Goal: Task Accomplishment & Management: Manage account settings

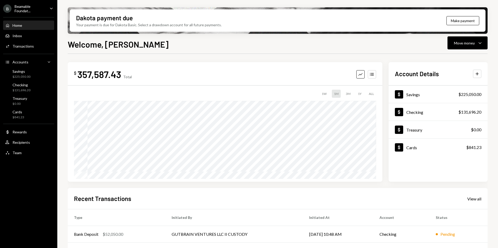
click at [32, 9] on div "Beamable Foundat..." at bounding box center [30, 8] width 31 height 9
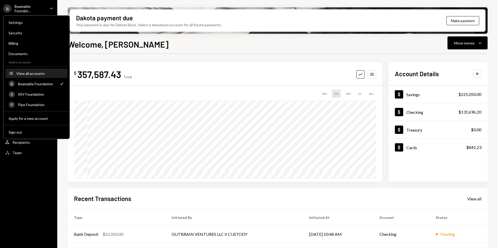
click at [30, 71] on div "View all accounts" at bounding box center [40, 73] width 48 height 4
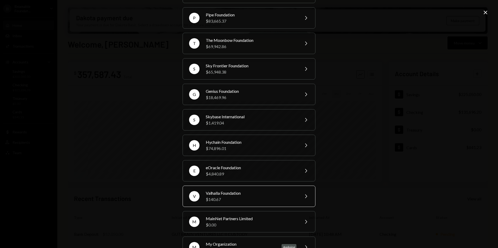
scroll to position [84, 0]
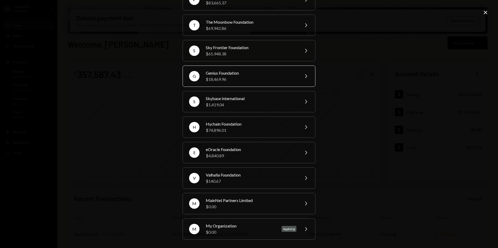
click at [224, 71] on div "Genius Foundation" at bounding box center [251, 73] width 91 height 6
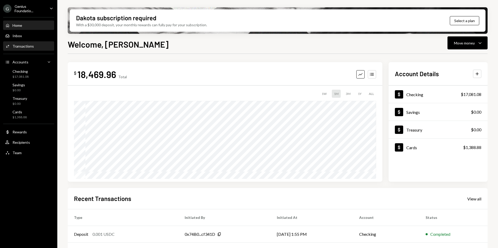
click at [32, 47] on div "Transactions" at bounding box center [22, 46] width 21 height 4
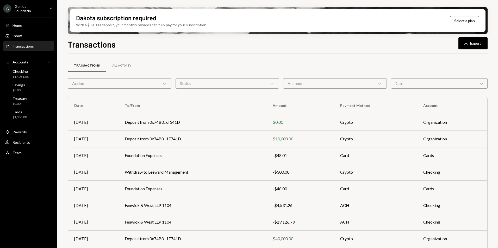
click at [105, 82] on div "Action Chevron Down" at bounding box center [120, 83] width 104 height 10
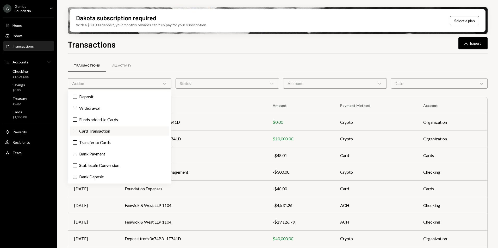
click at [106, 129] on label "Card Transaction" at bounding box center [119, 130] width 99 height 9
click at [77, 129] on button "Card Transaction" at bounding box center [75, 131] width 4 height 4
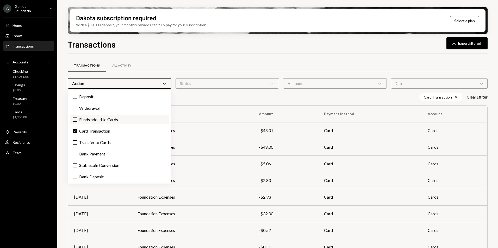
click at [110, 119] on label "Funds added to Cards" at bounding box center [119, 119] width 99 height 9
click at [77, 119] on button "Funds added to Cards" at bounding box center [75, 120] width 4 height 4
click at [109, 140] on label "Transfer to Cards" at bounding box center [119, 142] width 99 height 9
click at [77, 141] on button "Transfer to Cards" at bounding box center [75, 143] width 4 height 4
click at [241, 55] on div "Transactions All Activity Action Chevron Down Status Chevron Down Account Chevr…" at bounding box center [278, 182] width 420 height 257
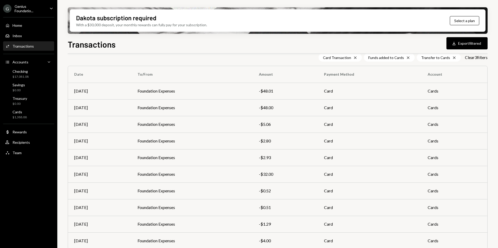
scroll to position [56, 0]
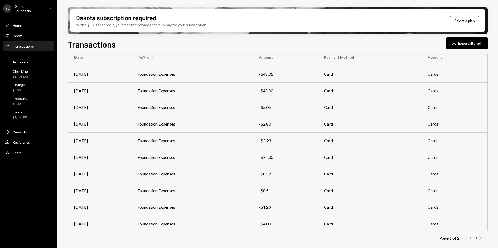
click at [476, 240] on icon "Chevron Right" at bounding box center [475, 238] width 5 height 5
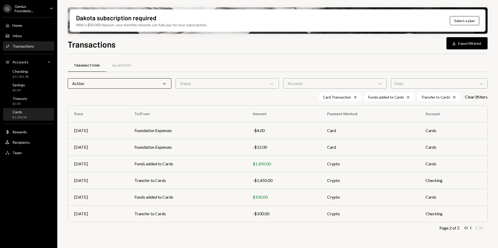
click at [27, 112] on div "Cards $1,388.88" at bounding box center [28, 115] width 47 height 10
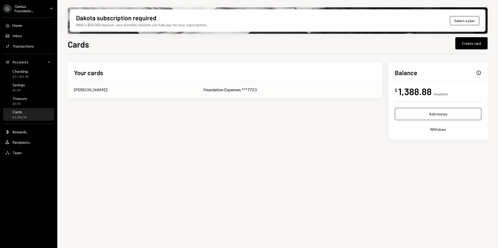
click at [126, 93] on div "Glenn Kennedy" at bounding box center [132, 90] width 117 height 6
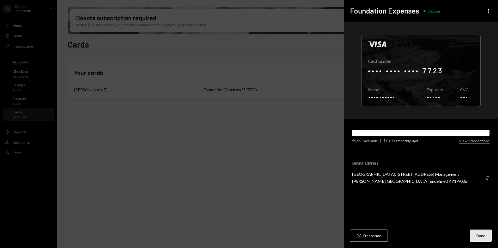
click at [482, 238] on button "Done" at bounding box center [481, 236] width 22 height 12
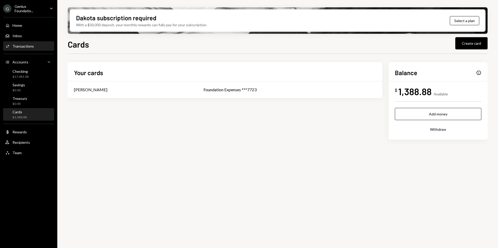
click at [28, 44] on div "Transactions" at bounding box center [22, 46] width 21 height 4
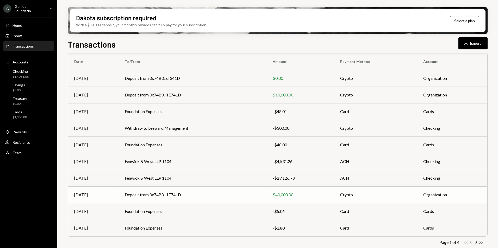
scroll to position [48, 0]
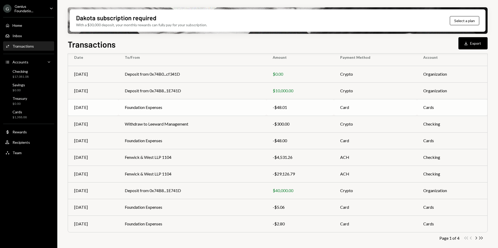
click at [168, 109] on td "Foundation Expenses" at bounding box center [192, 107] width 148 height 17
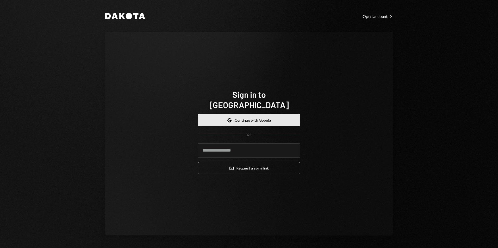
click at [237, 114] on button "Google Continue with Google" at bounding box center [249, 120] width 102 height 12
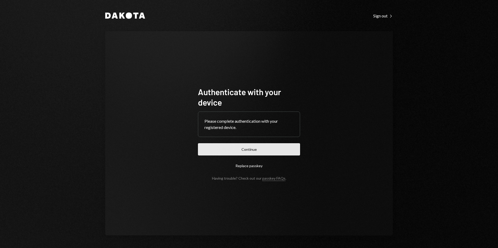
click at [269, 153] on button "Continue" at bounding box center [249, 149] width 102 height 12
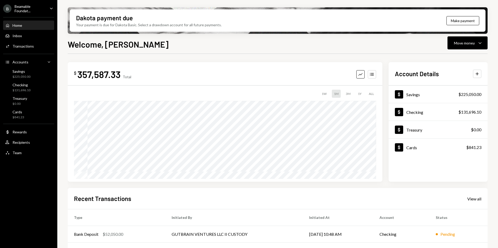
click at [24, 7] on div "Beamable Foundat..." at bounding box center [30, 8] width 31 height 9
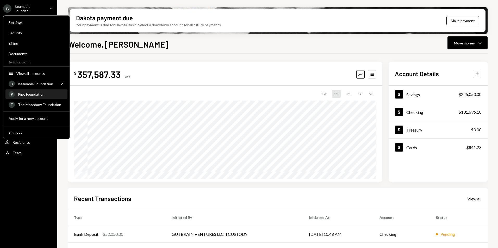
click at [37, 94] on div "Pipe Foundation" at bounding box center [41, 94] width 46 height 4
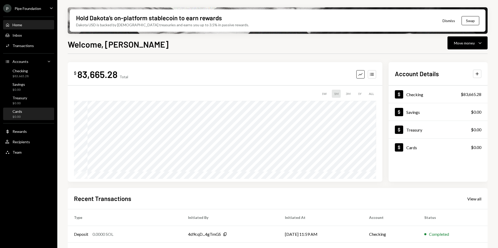
click at [29, 110] on div "Cards $0.00" at bounding box center [28, 114] width 47 height 10
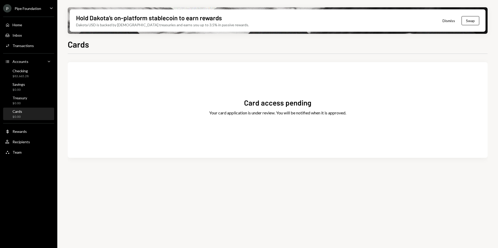
click at [17, 117] on div "$0.00" at bounding box center [17, 117] width 10 height 4
click at [35, 9] on div "Pipe Foundation" at bounding box center [28, 8] width 27 height 4
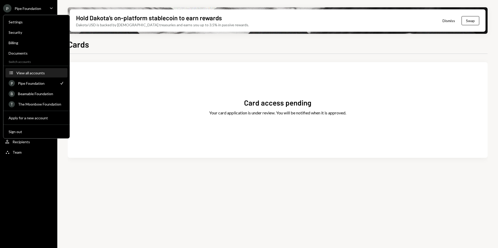
click at [39, 73] on div "View all accounts" at bounding box center [40, 73] width 48 height 4
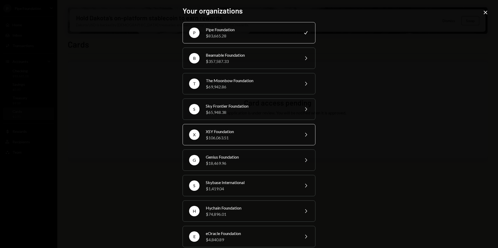
click at [273, 130] on div "XSY Foundation" at bounding box center [251, 132] width 91 height 6
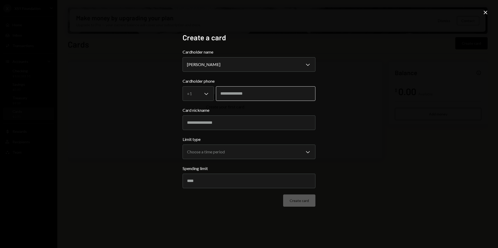
click at [232, 92] on input "tel" at bounding box center [265, 93] width 99 height 15
paste input "**********"
type input "**********"
click at [198, 96] on body "**********" at bounding box center [249, 124] width 498 height 248
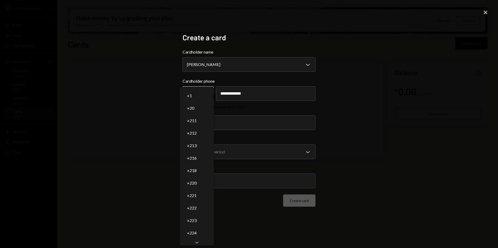
select select "*"
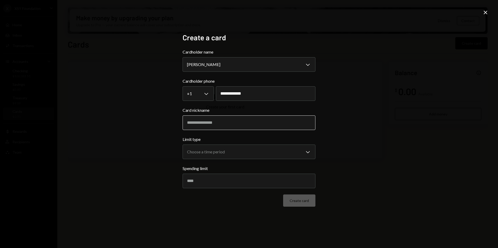
click at [206, 125] on input "Card nickname" at bounding box center [248, 123] width 133 height 15
type input "**********"
click at [206, 161] on form "**********" at bounding box center [248, 128] width 133 height 158
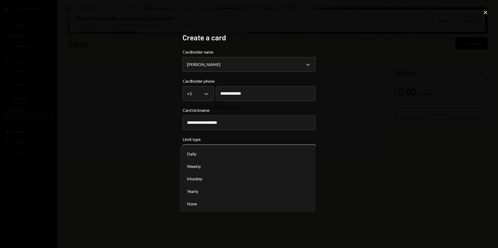
click at [211, 155] on body "**********" at bounding box center [249, 124] width 498 height 248
select select "**********"
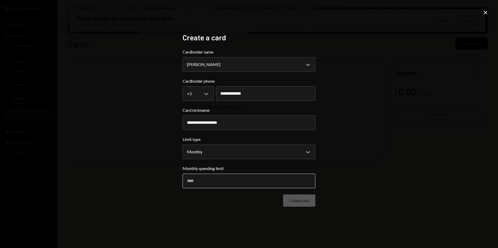
click at [213, 183] on input "Monthly spending limit" at bounding box center [248, 181] width 133 height 15
type input "***"
click at [298, 204] on button "Create card" at bounding box center [299, 201] width 32 height 12
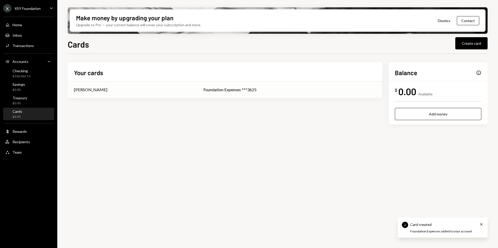
click at [228, 88] on div "Foundation Expenses ***3625" at bounding box center [289, 90] width 173 height 6
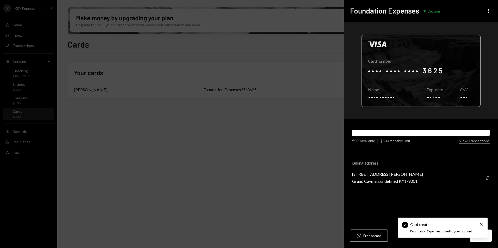
click at [447, 65] on div at bounding box center [421, 71] width 118 height 72
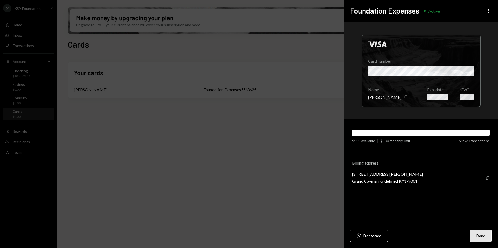
click at [476, 235] on button "Done" at bounding box center [481, 236] width 22 height 12
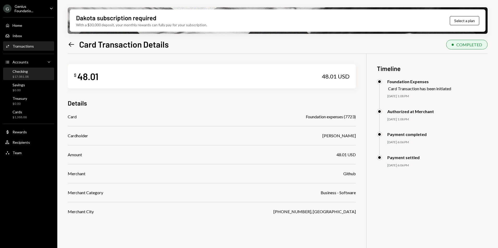
click at [43, 74] on div "Checking $17,081.08" at bounding box center [28, 74] width 47 height 10
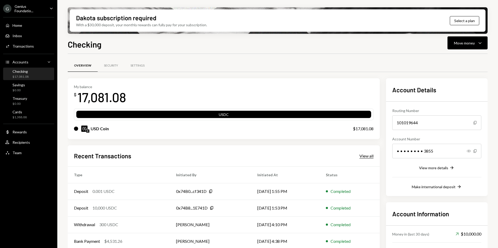
click at [370, 155] on div "View all" at bounding box center [366, 156] width 14 height 5
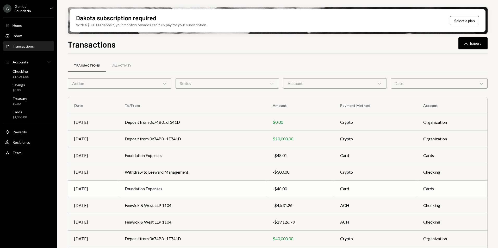
scroll to position [48, 0]
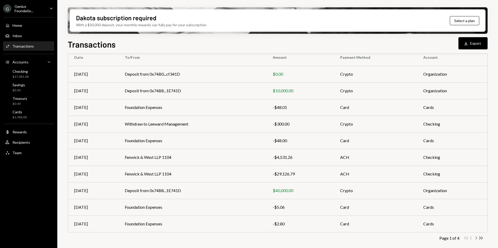
click at [474, 239] on icon "Chevron Right" at bounding box center [475, 238] width 5 height 5
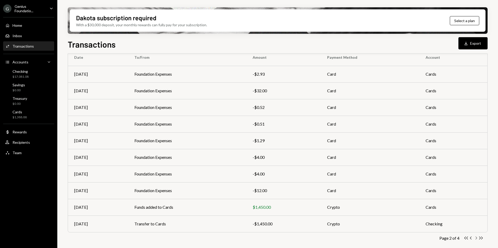
click at [474, 238] on icon "Chevron Right" at bounding box center [475, 238] width 5 height 5
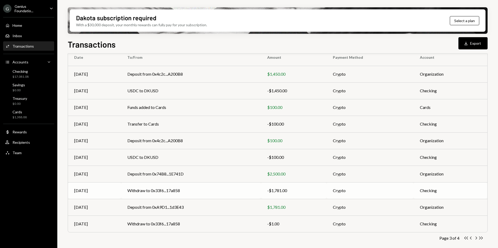
click at [226, 193] on td "Withdraw to 0x33f6...17a858" at bounding box center [191, 190] width 140 height 17
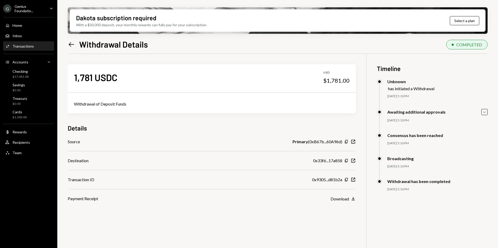
click at [72, 46] on icon "Left Arrow" at bounding box center [71, 44] width 7 height 7
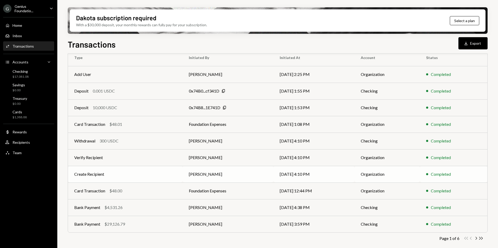
scroll to position [48, 0]
click at [473, 239] on icon "Chevron Right" at bounding box center [475, 238] width 5 height 5
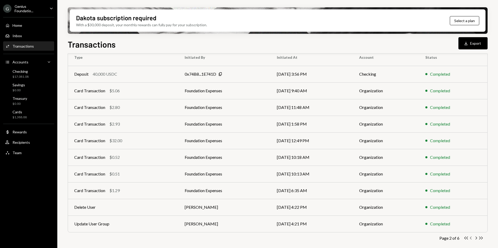
click at [472, 240] on icon "Chevron Left" at bounding box center [470, 238] width 5 height 5
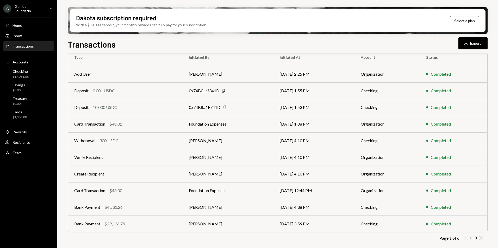
click at [472, 240] on div "Double Arrow Left Chevron Left Chevron Right Double Arrow Right" at bounding box center [473, 238] width 20 height 5
click at [474, 239] on icon "Chevron Right" at bounding box center [475, 238] width 5 height 5
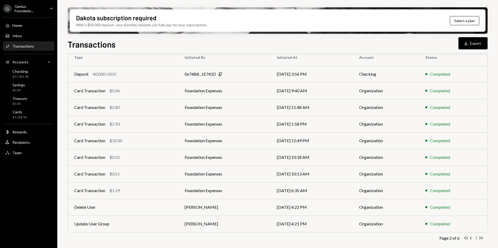
click at [474, 239] on icon "Chevron Right" at bounding box center [475, 238] width 5 height 5
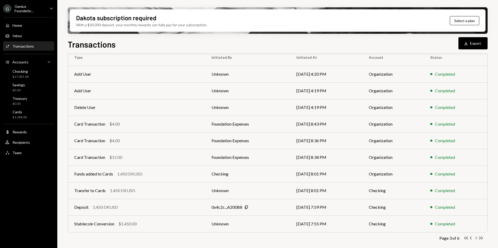
click at [477, 237] on icon "Chevron Right" at bounding box center [475, 238] width 5 height 5
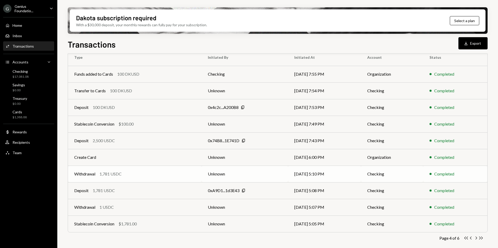
drag, startPoint x: 252, startPoint y: 173, endPoint x: 211, endPoint y: 172, distance: 41.6
click at [211, 172] on td "Unknown" at bounding box center [244, 174] width 86 height 17
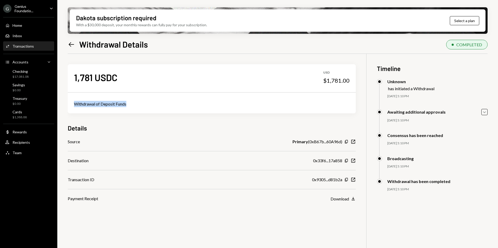
drag, startPoint x: 129, startPoint y: 104, endPoint x: 75, endPoint y: 101, distance: 53.9
click at [75, 101] on div "Withdrawal of Deposit Funds" at bounding box center [211, 104] width 275 height 6
drag, startPoint x: 75, startPoint y: 101, endPoint x: 73, endPoint y: 104, distance: 3.5
click at [73, 104] on div "Withdrawal of Deposit Funds" at bounding box center [212, 104] width 288 height 19
click at [74, 46] on icon "Left Arrow" at bounding box center [71, 44] width 7 height 7
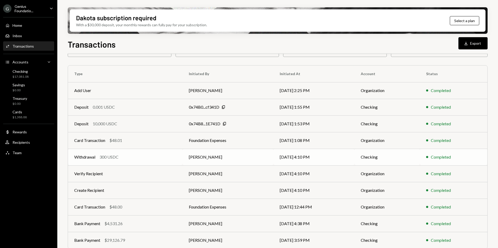
scroll to position [48, 0]
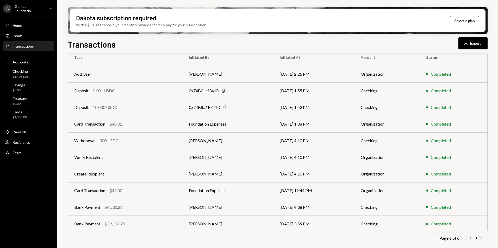
click at [482, 239] on icon "Double Arrow Right" at bounding box center [480, 238] width 5 height 5
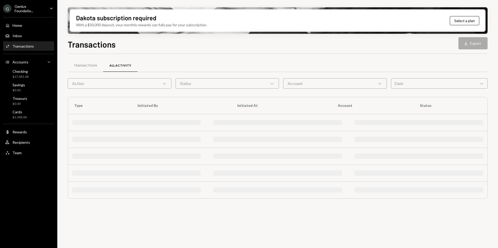
scroll to position [0, 0]
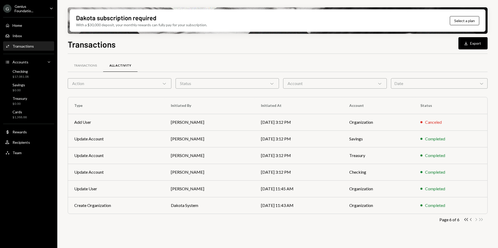
click at [470, 220] on icon "button" at bounding box center [471, 219] width 2 height 3
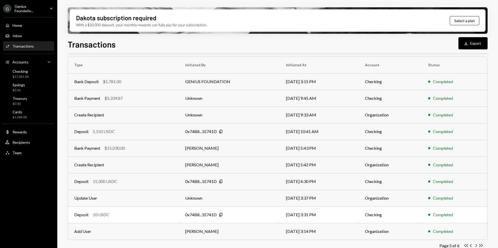
scroll to position [48, 0]
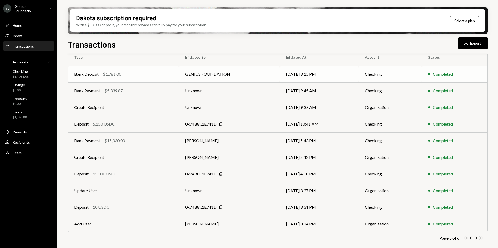
click at [196, 74] on td "GENIUS FOUNDATION" at bounding box center [229, 74] width 101 height 17
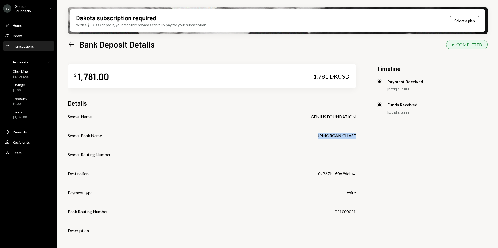
drag, startPoint x: 316, startPoint y: 136, endPoint x: 356, endPoint y: 137, distance: 40.4
click at [356, 137] on div "$ 1,781.00 1,781 DKUSD Details Sender Name GENIUS FOUNDATION Sender Bank Name J…" at bounding box center [278, 178] width 420 height 248
click at [73, 46] on icon "Left Arrow" at bounding box center [71, 44] width 7 height 7
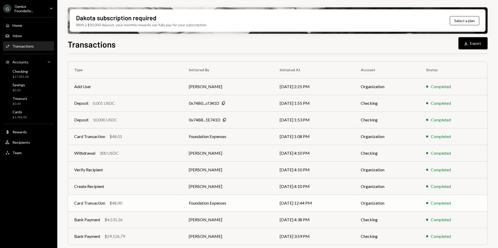
scroll to position [48, 0]
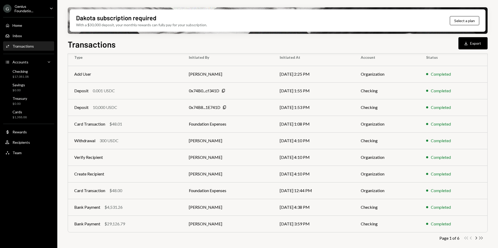
click at [480, 240] on icon "Double Arrow Right" at bounding box center [480, 238] width 5 height 5
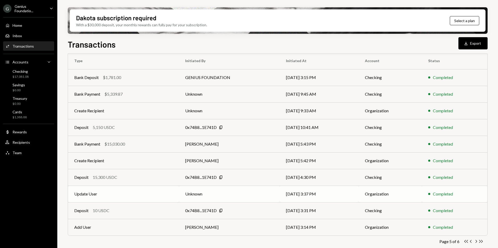
scroll to position [48, 0]
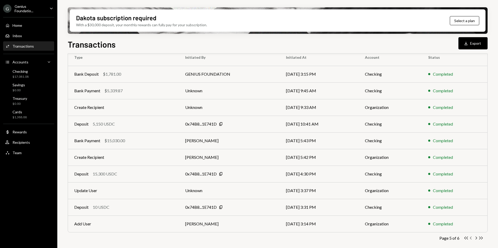
click at [469, 239] on icon "Chevron Left" at bounding box center [470, 238] width 5 height 5
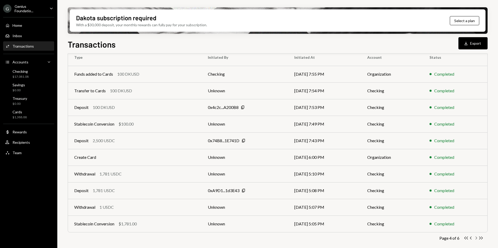
click at [477, 237] on icon "Chevron Right" at bounding box center [475, 238] width 5 height 5
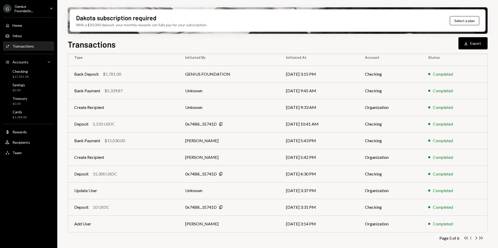
click at [470, 238] on icon "Chevron Left" at bounding box center [470, 238] width 5 height 5
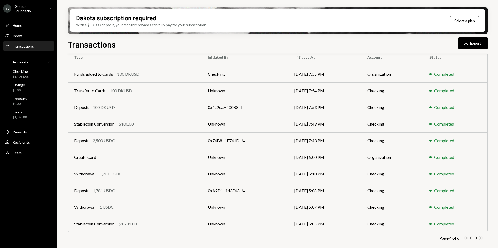
click at [470, 238] on icon "Chevron Left" at bounding box center [470, 238] width 5 height 5
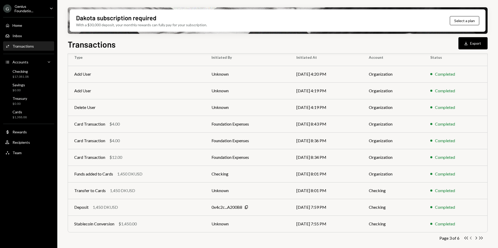
click at [470, 238] on icon "Chevron Left" at bounding box center [470, 238] width 5 height 5
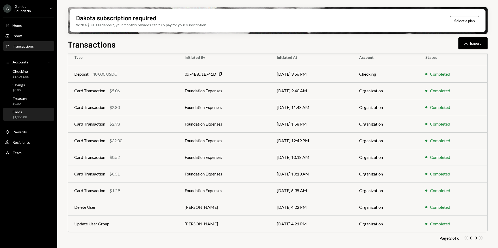
click at [29, 113] on div "Cards $1,388.88" at bounding box center [28, 115] width 47 height 10
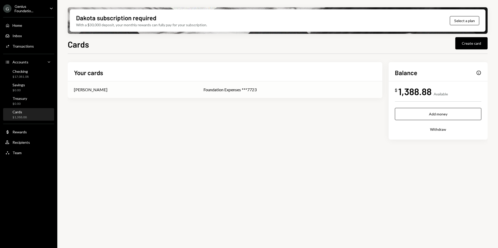
click at [164, 89] on div "Glenn Kennedy" at bounding box center [132, 90] width 117 height 6
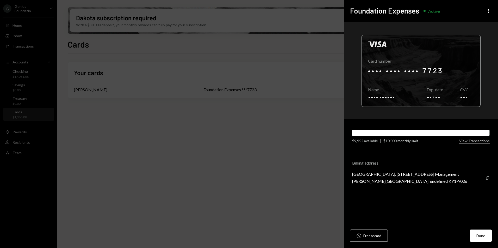
click at [435, 66] on div at bounding box center [421, 71] width 118 height 72
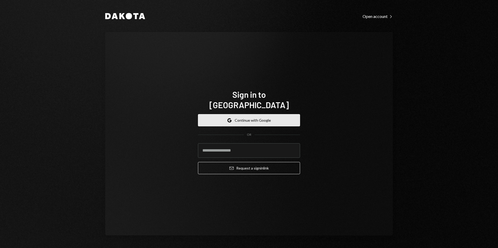
click at [248, 114] on button "Google Continue with Google" at bounding box center [249, 120] width 102 height 12
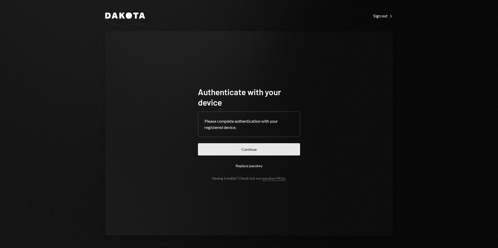
click at [225, 155] on button "Continue" at bounding box center [249, 149] width 102 height 12
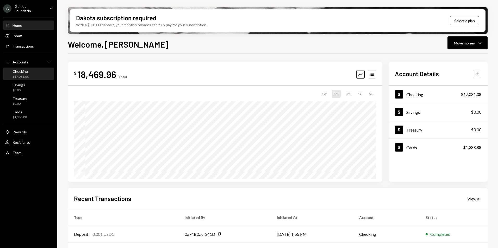
click at [26, 72] on div "Checking" at bounding box center [20, 71] width 16 height 4
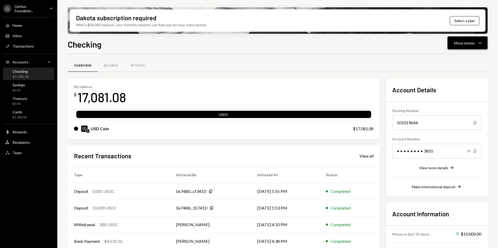
click at [464, 43] on div "Move money" at bounding box center [464, 42] width 21 height 5
click at [459, 81] on div "Deposit" at bounding box center [463, 81] width 38 height 5
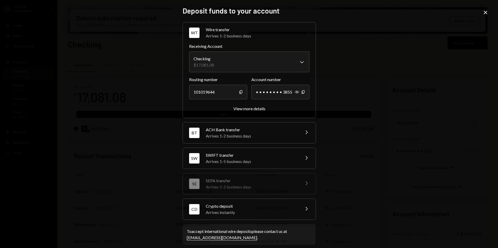
click at [230, 208] on div "Crypto deposit" at bounding box center [251, 206] width 91 height 6
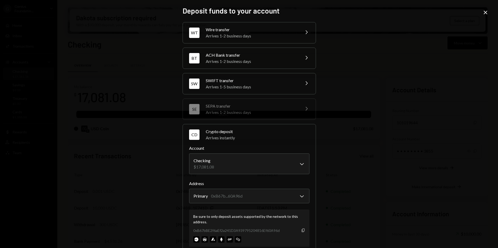
click at [302, 231] on icon "button" at bounding box center [302, 230] width 3 height 3
click at [487, 11] on icon "Close" at bounding box center [485, 12] width 6 height 6
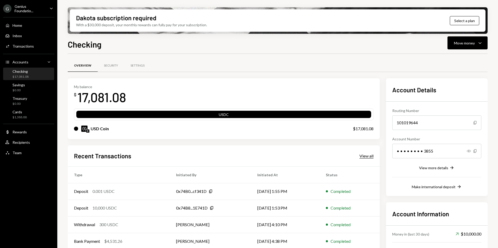
click at [366, 156] on div "View all" at bounding box center [366, 156] width 14 height 5
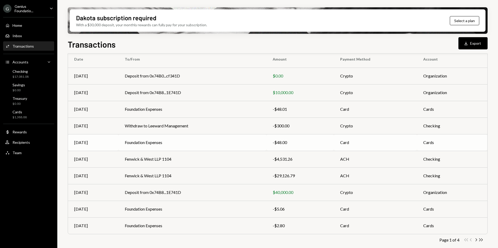
scroll to position [48, 0]
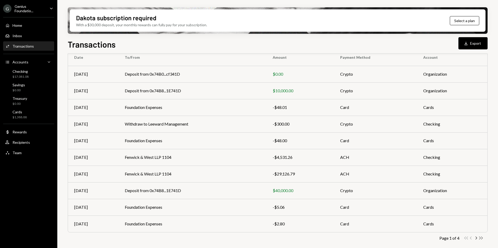
click at [483, 239] on icon "Double Arrow Right" at bounding box center [480, 238] width 5 height 5
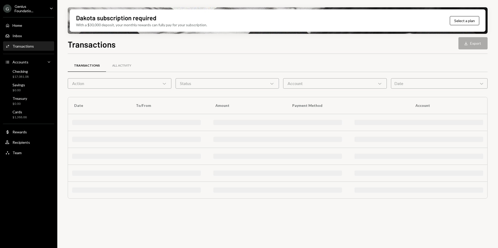
scroll to position [0, 0]
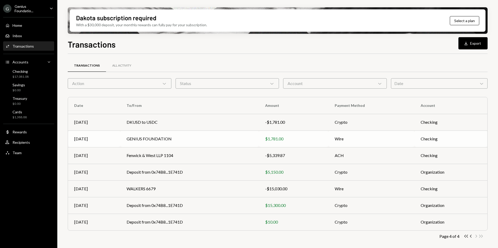
click at [152, 137] on td "GENIUS FOUNDATION" at bounding box center [189, 139] width 138 height 17
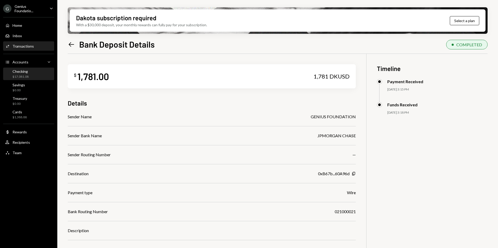
click at [35, 73] on div "Checking $17,081.08" at bounding box center [28, 74] width 47 height 10
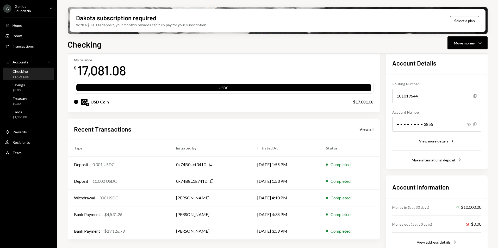
scroll to position [35, 0]
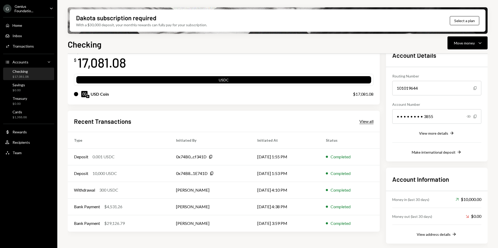
click at [364, 120] on div "View all" at bounding box center [366, 121] width 14 height 5
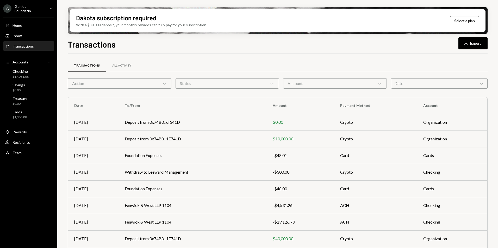
click at [125, 86] on div "Action Chevron Down" at bounding box center [120, 83] width 104 height 10
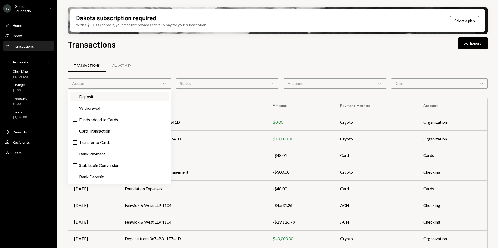
click at [108, 96] on label "Deposit" at bounding box center [119, 96] width 99 height 9
click at [77, 96] on button "Deposit" at bounding box center [75, 97] width 4 height 4
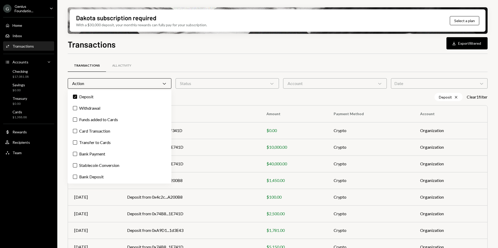
click at [263, 59] on div "Transactions All Activity Action Chevron Down Status Chevron Down Account Chevr…" at bounding box center [278, 177] width 420 height 246
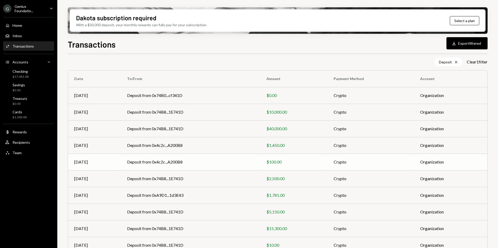
scroll to position [45, 0]
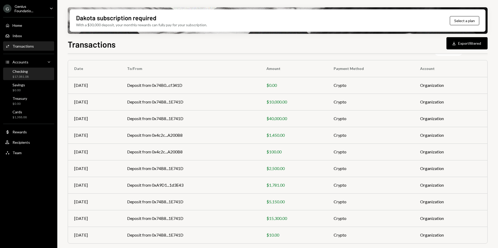
click at [27, 75] on div "$17,081.08" at bounding box center [20, 77] width 16 height 4
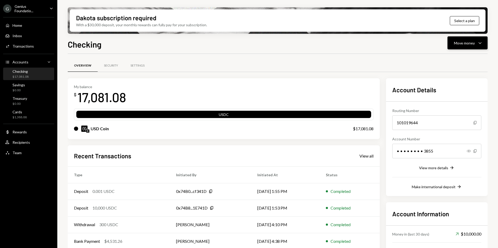
click at [457, 45] on div "Move money" at bounding box center [464, 42] width 21 height 5
click at [456, 82] on div "Deposit" at bounding box center [463, 81] width 38 height 5
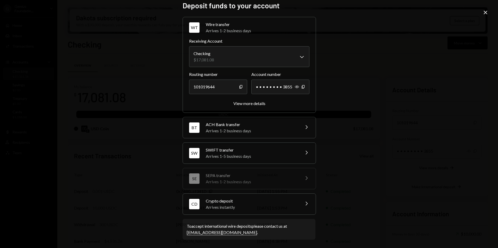
click at [243, 205] on div "Arrives instantly" at bounding box center [251, 207] width 91 height 6
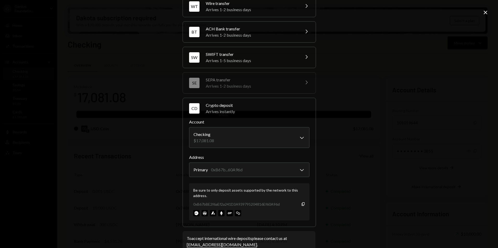
scroll to position [39, 0]
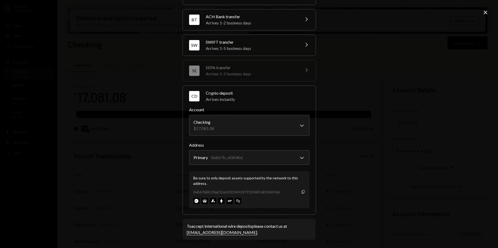
click at [303, 193] on icon "Copy" at bounding box center [303, 192] width 4 height 4
click at [483, 12] on icon "Close" at bounding box center [485, 12] width 6 height 6
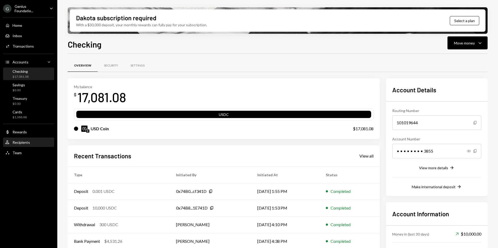
click at [31, 139] on div "User Recipients" at bounding box center [28, 142] width 47 height 9
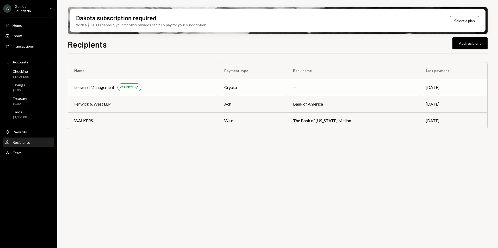
click at [182, 92] on td "Leeward Management VERIFIED Check" at bounding box center [143, 87] width 150 height 17
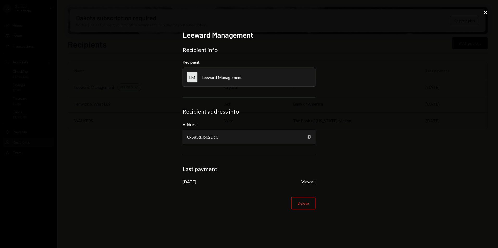
click at [308, 136] on icon "button" at bounding box center [308, 136] width 3 height 3
click at [484, 12] on icon "Close" at bounding box center [485, 12] width 6 height 6
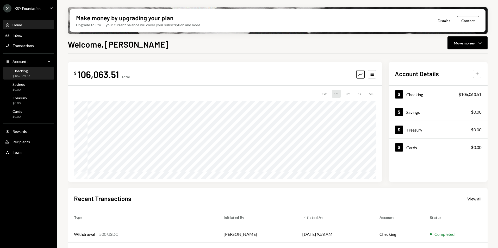
click at [39, 75] on div "Checking $106,063.51" at bounding box center [28, 74] width 47 height 10
